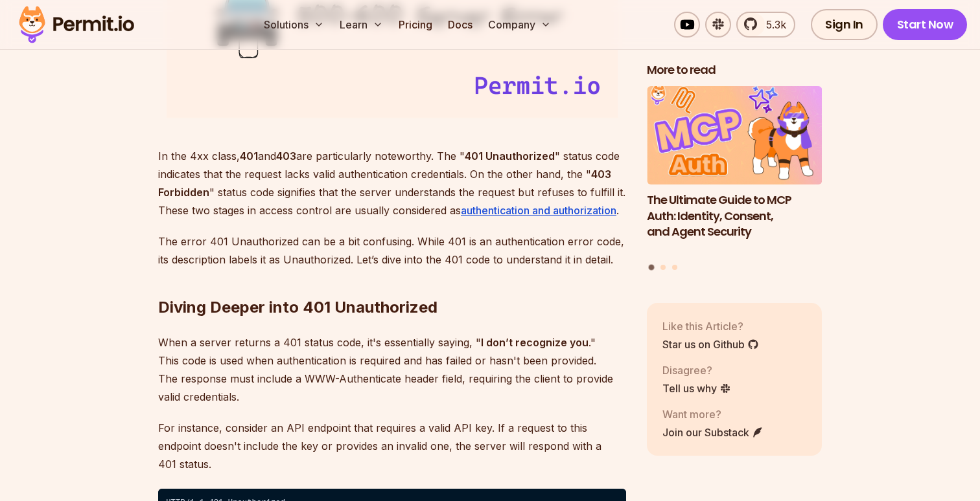
scroll to position [1764, 0]
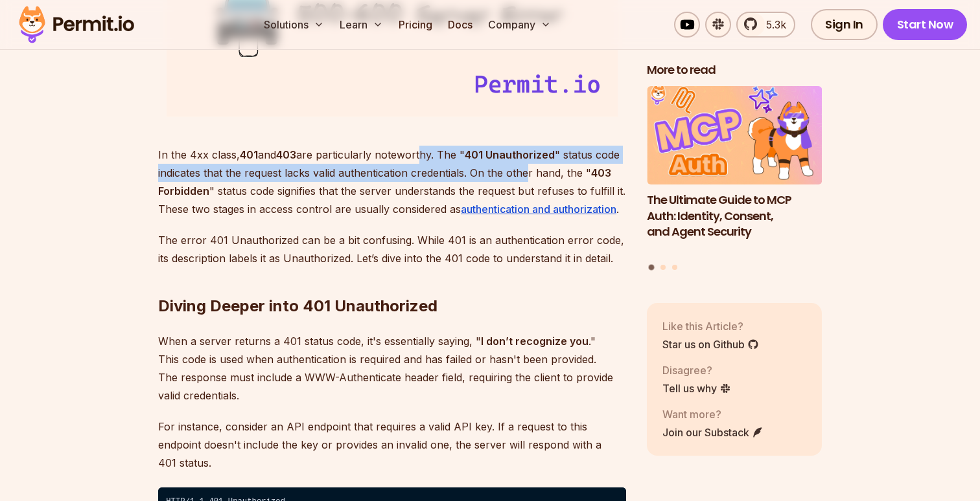
drag, startPoint x: 428, startPoint y: 148, endPoint x: 526, endPoint y: 166, distance: 100.0
click at [526, 166] on p "In the 4xx class, 401 and 403 are particularly noteworthy. The " 401 Unauthoriz…" at bounding box center [392, 182] width 468 height 73
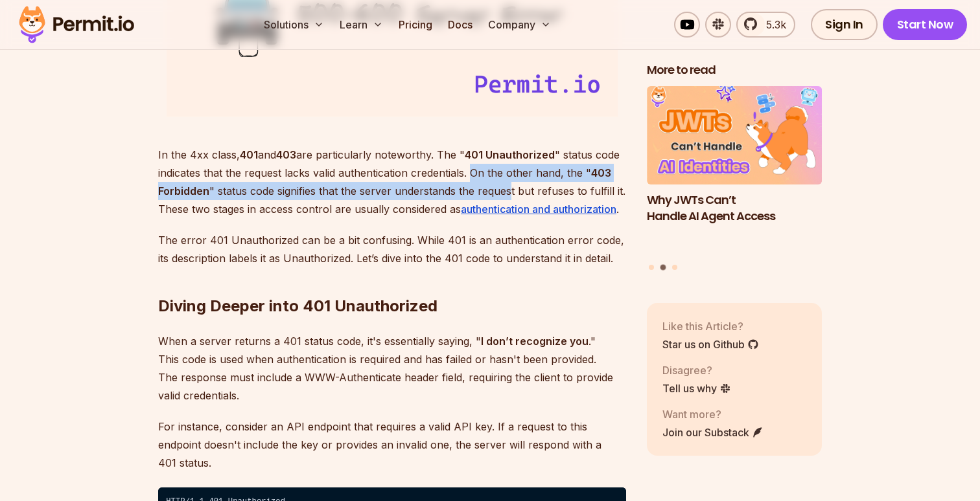
drag, startPoint x: 474, startPoint y: 172, endPoint x: 511, endPoint y: 188, distance: 39.7
click at [511, 189] on p "In the 4xx class, 401 and 403 are particularly noteworthy. The " 401 Unauthoriz…" at bounding box center [392, 182] width 468 height 73
click at [511, 188] on p "In the 4xx class, 401 and 403 are particularly noteworthy. The " 401 Unauthoriz…" at bounding box center [392, 182] width 468 height 73
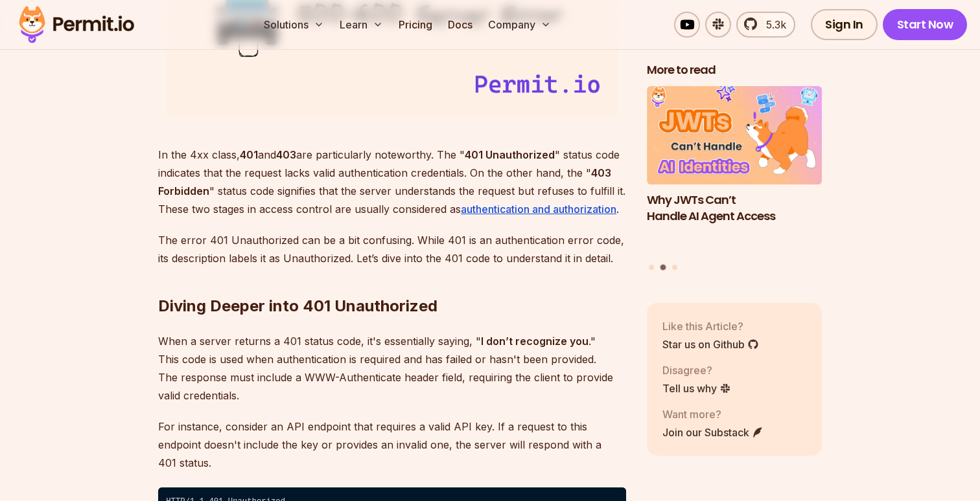
drag, startPoint x: 471, startPoint y: 188, endPoint x: 641, endPoint y: 195, distance: 170.5
click at [597, 195] on p "In the 4xx class, 401 and 403 are particularly noteworthy. The " 401 Unauthoriz…" at bounding box center [392, 182] width 468 height 73
click at [590, 212] on u "authentication and authorization" at bounding box center [538, 209] width 155 height 13
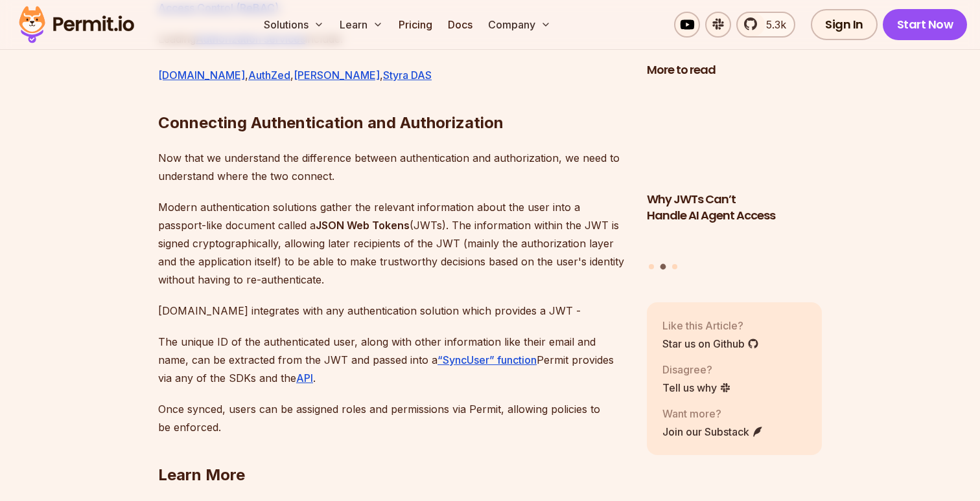
scroll to position [2115, 0]
